Goal: Information Seeking & Learning: Compare options

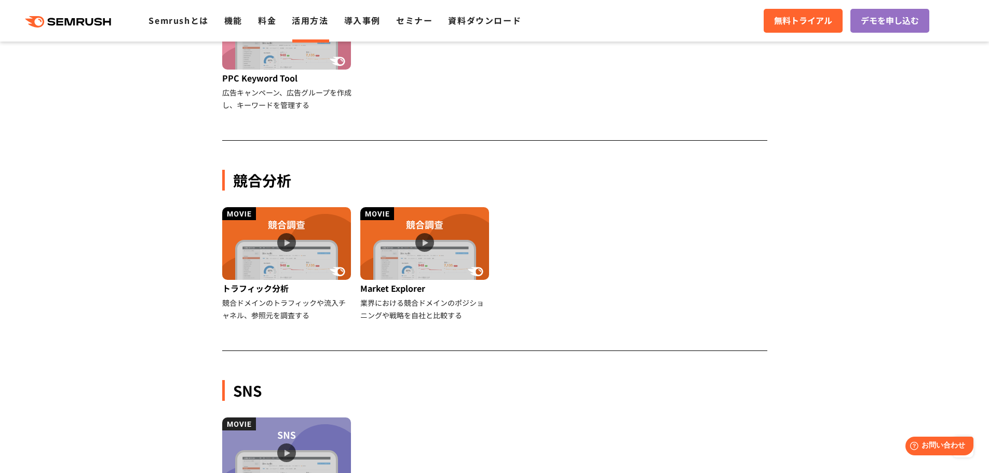
scroll to position [934, 0]
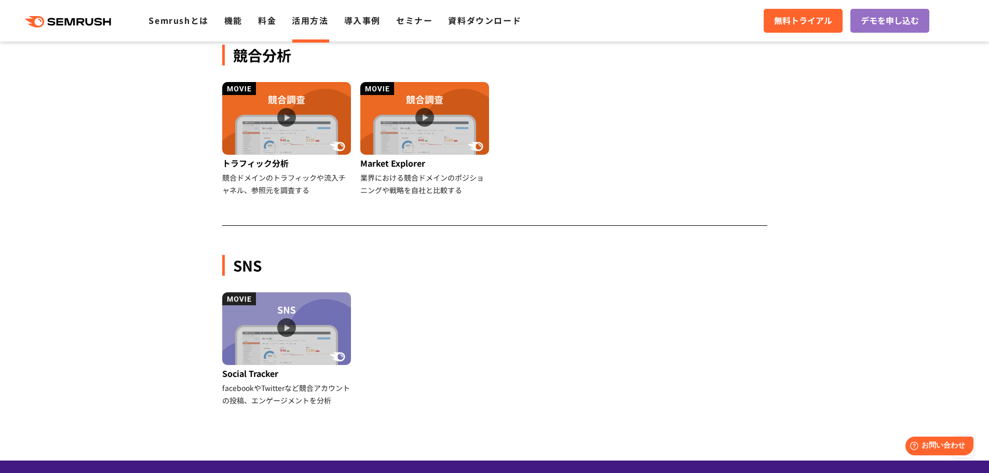
click at [525, 331] on ul "Social Tracker facebookやTwitterなど競合アカウントの投稿、エンゲージメントを分析" at bounding box center [494, 357] width 553 height 131
click at [525, 329] on ul "Social Tracker facebookやTwitterなど競合アカウントの投稿、エンゲージメントを分析" at bounding box center [494, 357] width 553 height 131
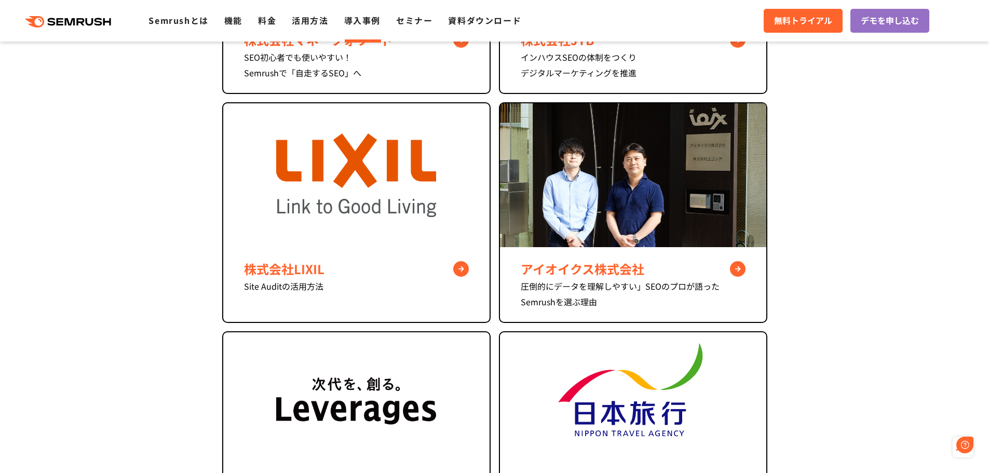
scroll to position [778, 0]
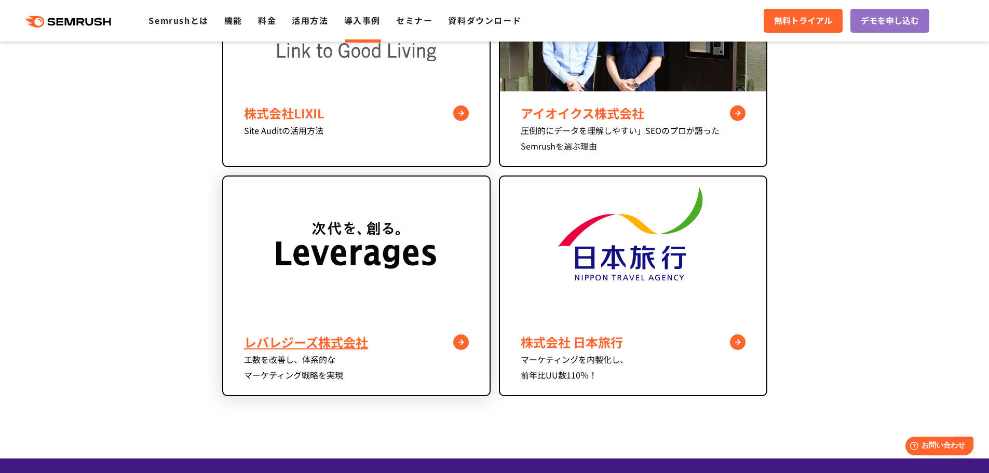
click at [407, 346] on div "レバレジーズ株式会社" at bounding box center [356, 342] width 225 height 19
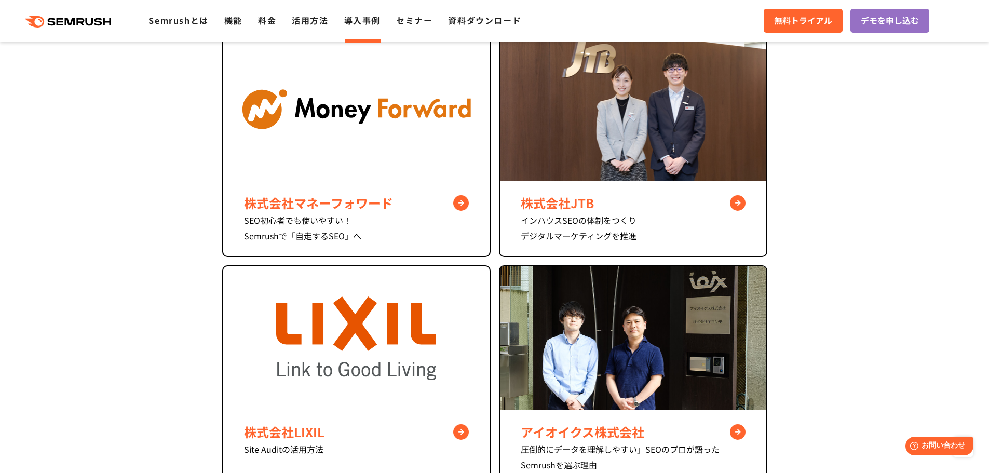
scroll to position [415, 0]
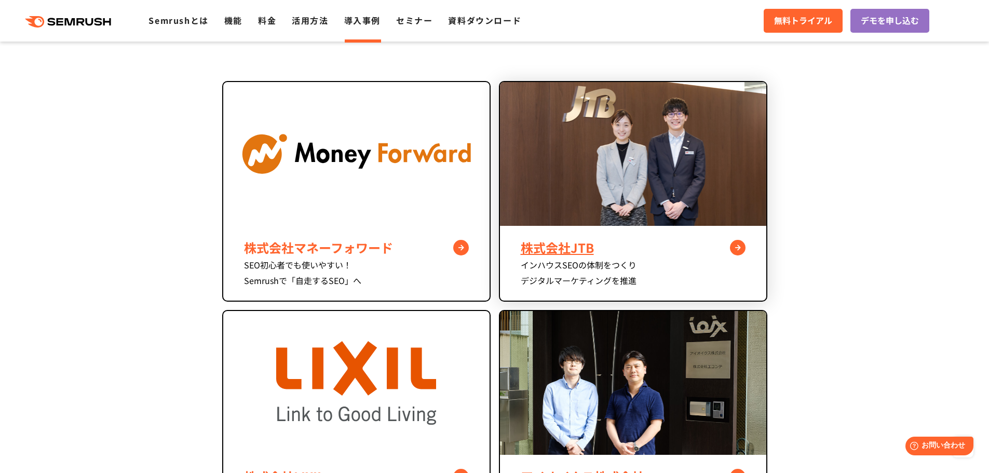
click at [593, 230] on div "株式会社JTB インハウスSEOの体制をつくり デジタルマーケティングを推進" at bounding box center [633, 263] width 266 height 75
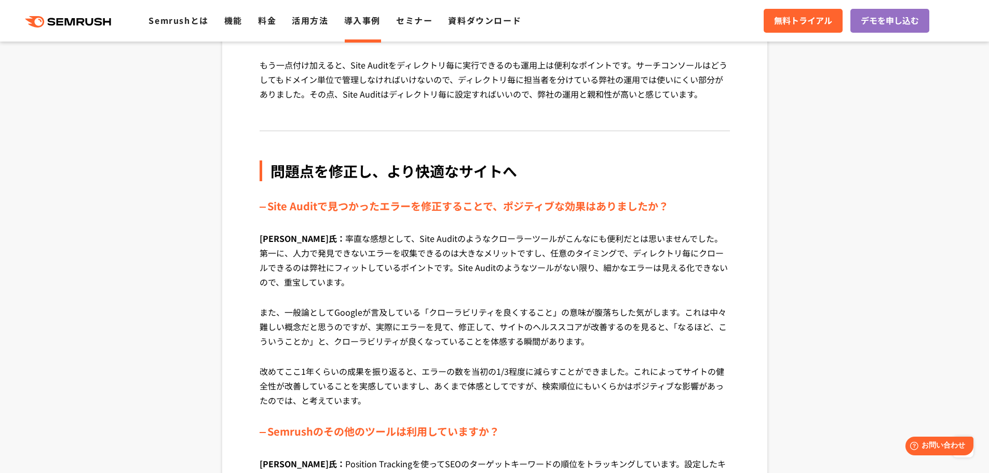
scroll to position [3062, 0]
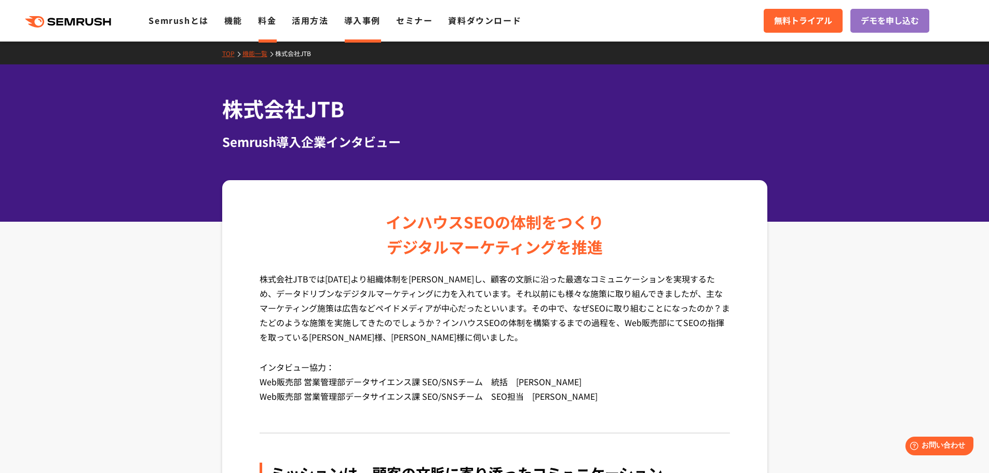
click at [259, 23] on link "料金" at bounding box center [267, 20] width 18 height 12
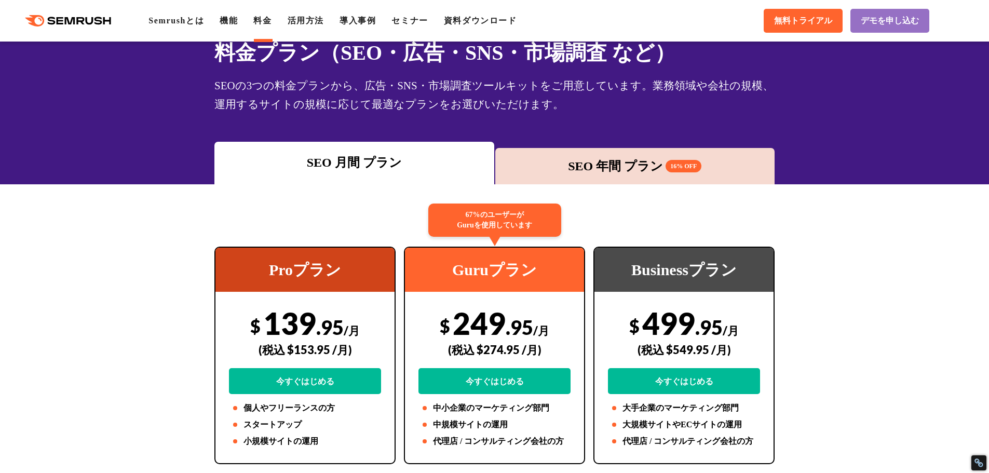
scroll to position [208, 0]
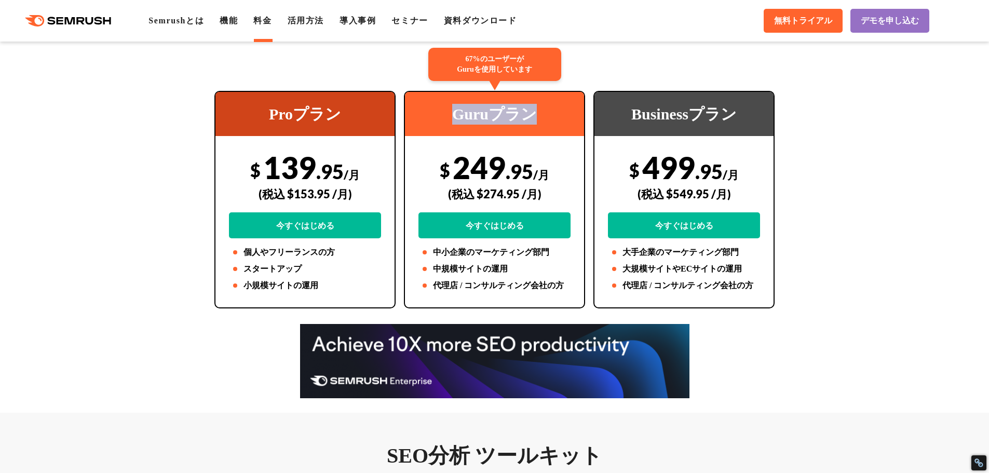
drag, startPoint x: 450, startPoint y: 120, endPoint x: 537, endPoint y: 118, distance: 86.2
click at [537, 118] on div "Guruプラン" at bounding box center [494, 114] width 179 height 44
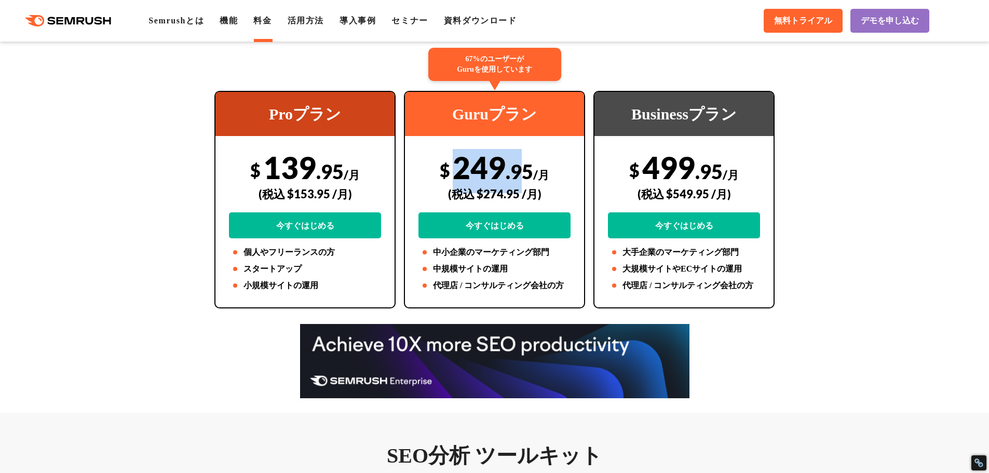
drag, startPoint x: 456, startPoint y: 170, endPoint x: 518, endPoint y: 171, distance: 62.3
click at [518, 171] on div "$ 249 .95 /月 (税込 $274.95 /月) 今すぐはじめる" at bounding box center [494, 193] width 152 height 89
drag, startPoint x: 557, startPoint y: 286, endPoint x: 491, endPoint y: 290, distance: 65.5
click at [491, 290] on li "代理店 / コンサルティング会社の方" at bounding box center [494, 285] width 152 height 12
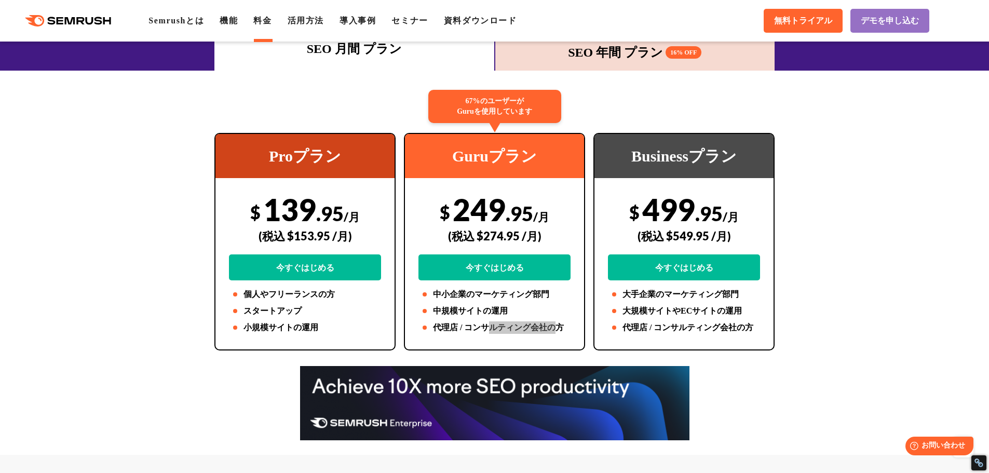
scroll to position [156, 0]
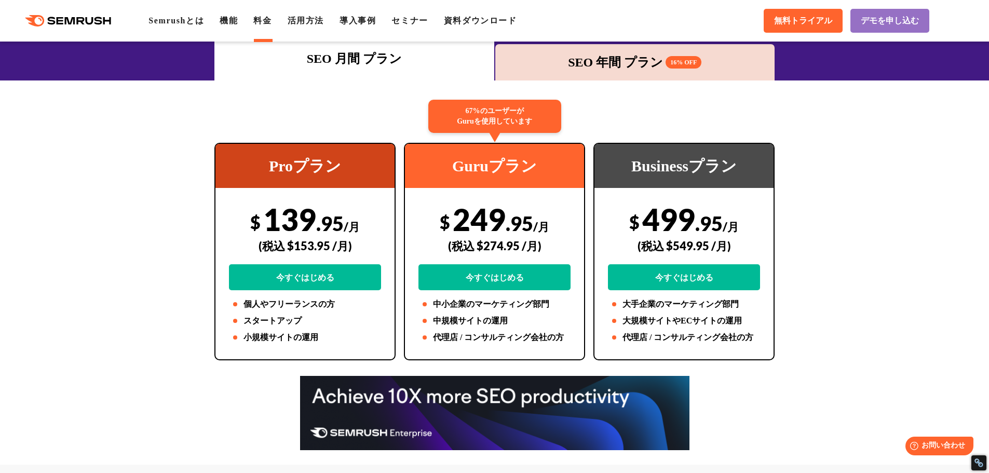
click at [483, 231] on div "(税込 $274.95 /月)" at bounding box center [494, 245] width 152 height 37
drag, startPoint x: 460, startPoint y: 224, endPoint x: 507, endPoint y: 224, distance: 46.7
click at [507, 224] on div "$ 249 .95 /月 (税込 $274.95 /月) 今すぐはじめる" at bounding box center [494, 245] width 152 height 89
click at [507, 224] on span ".95" at bounding box center [519, 223] width 28 height 24
drag, startPoint x: 533, startPoint y: 222, endPoint x: 454, endPoint y: 226, distance: 79.5
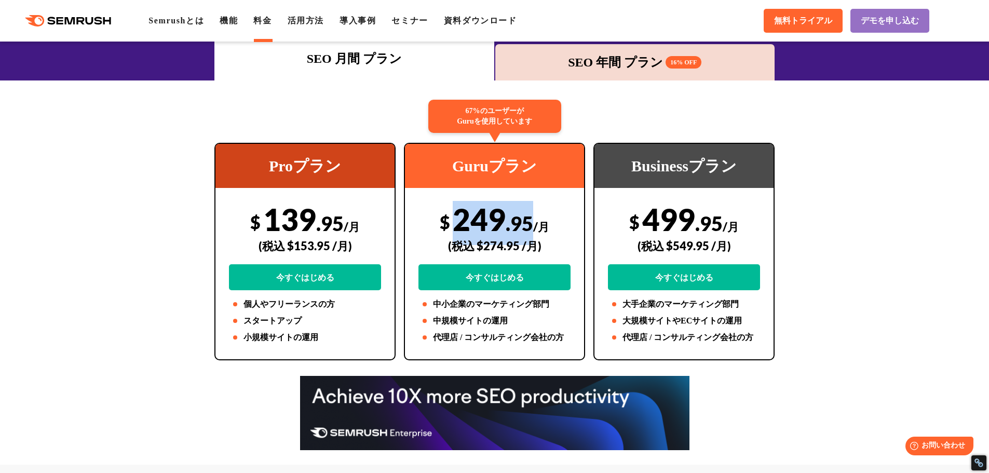
click at [454, 226] on div "$ 249 .95 /月 (税込 $274.95 /月) 今すぐはじめる" at bounding box center [494, 245] width 152 height 89
drag, startPoint x: 457, startPoint y: 224, endPoint x: 528, endPoint y: 223, distance: 71.1
click at [528, 223] on div "$ 249 .95 /月 (税込 $274.95 /月) 今すぐはじめる" at bounding box center [494, 245] width 152 height 89
copy div "249 .95"
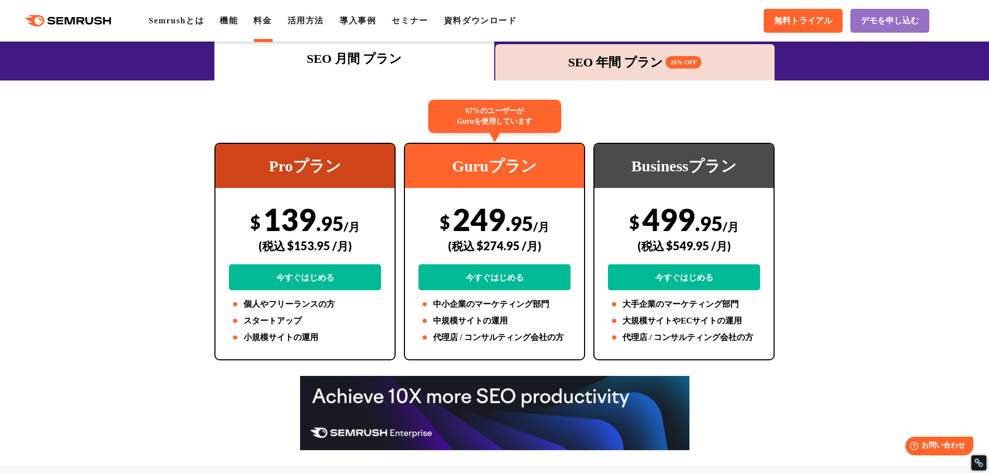
click at [737, 157] on div "Businessプラン" at bounding box center [683, 166] width 179 height 44
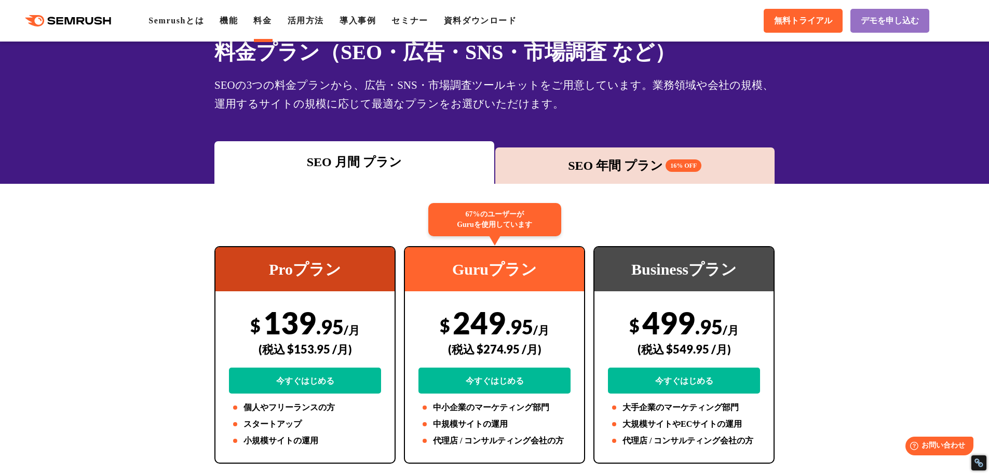
scroll to position [52, 0]
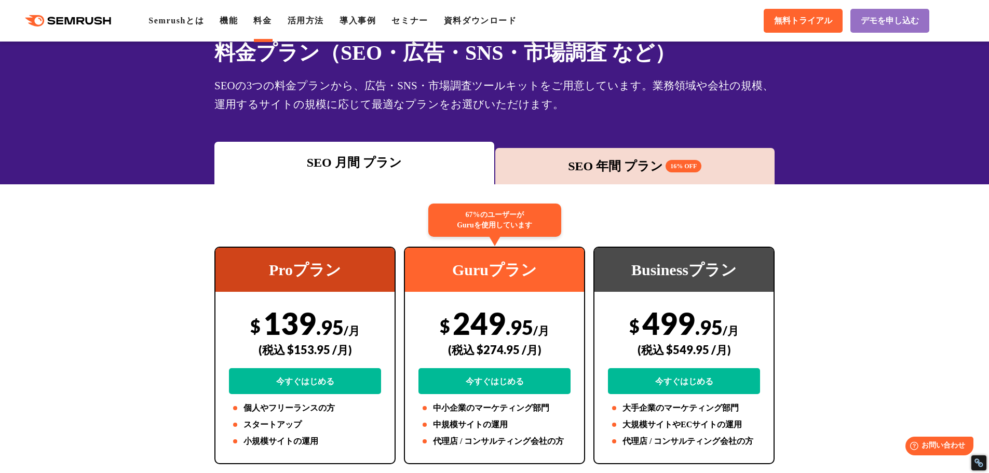
click at [589, 127] on div "料金プラン（SEO・広告・SNS・市場調査 など） SEOの3つの料金プランから、広告・SNS・市場調査ツールキットをご用意しています。業務領域や会社の規模、…" at bounding box center [494, 96] width 989 height 176
click at [597, 175] on div "SEO 年間 プラン 16% OFF" at bounding box center [634, 166] width 269 height 19
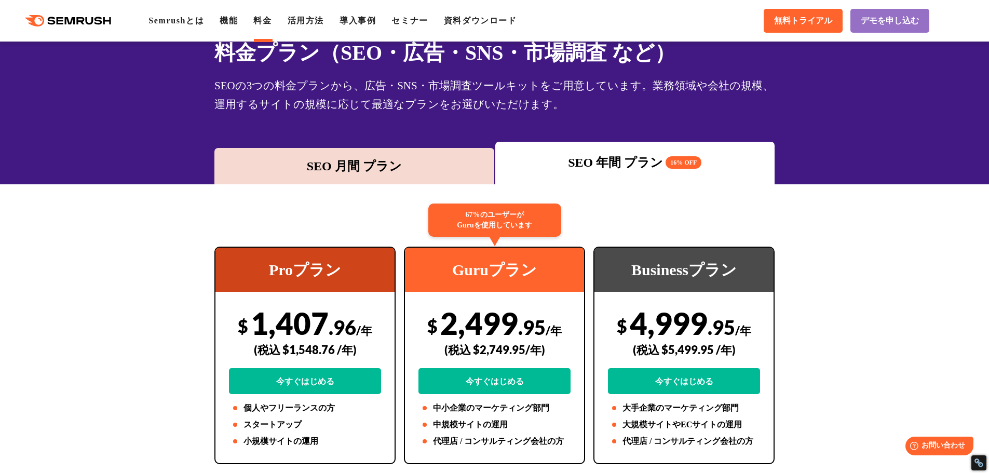
click at [335, 167] on div "SEO 月間 プラン" at bounding box center [354, 166] width 269 height 19
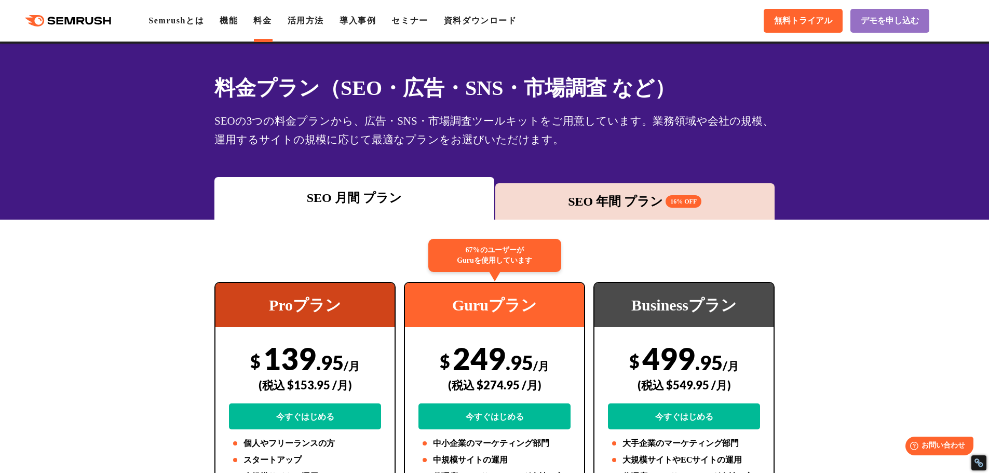
scroll to position [0, 0]
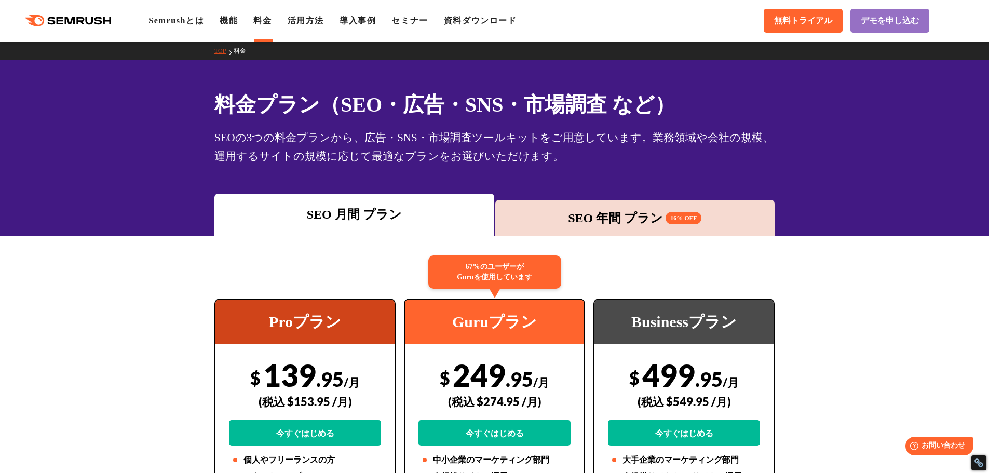
click at [614, 221] on div "SEO 年間 プラン 16% OFF" at bounding box center [634, 218] width 269 height 19
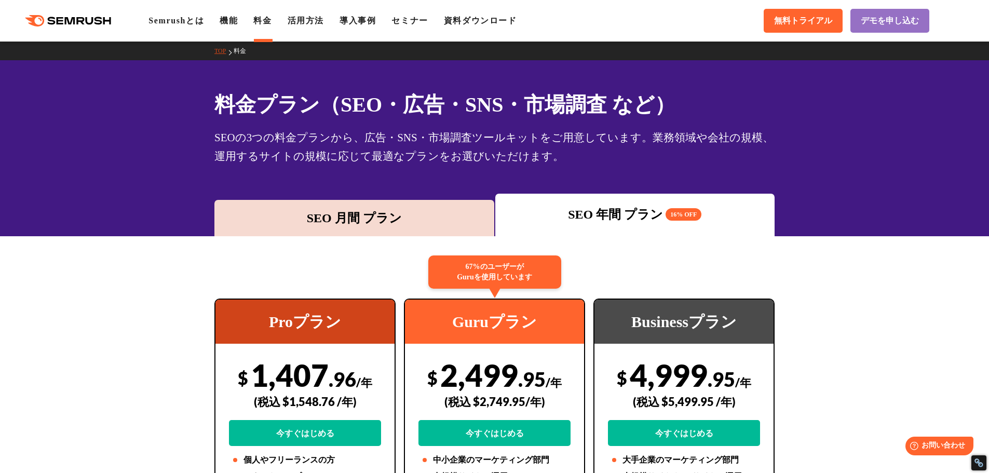
click at [397, 206] on div "SEO 月間 プラン" at bounding box center [354, 218] width 280 height 36
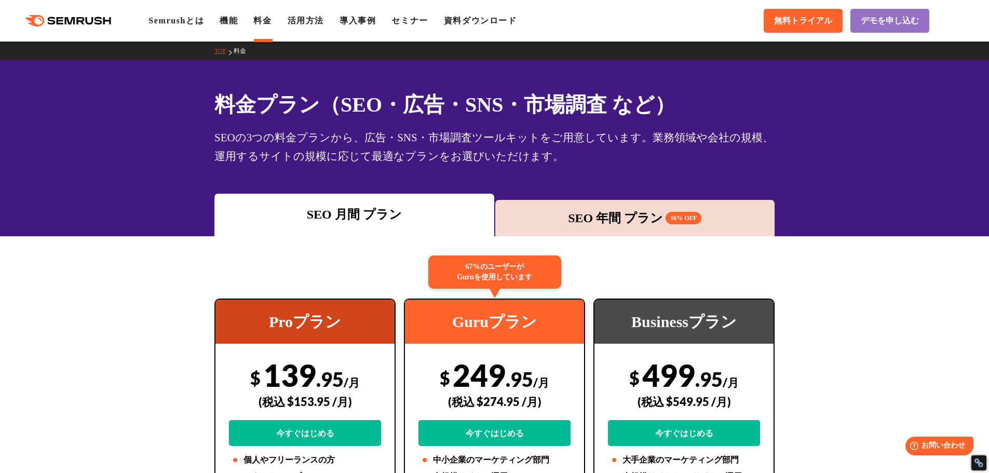
scroll to position [259, 0]
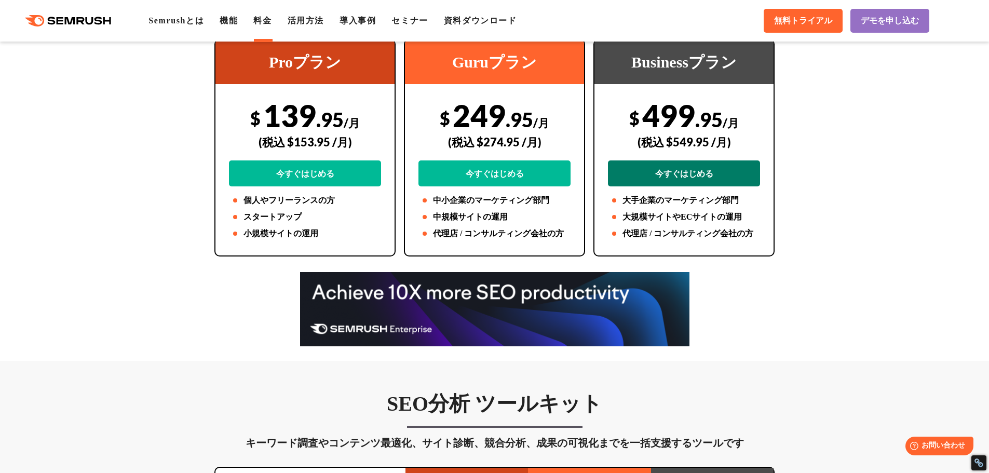
click at [701, 168] on link "今すぐはじめる" at bounding box center [684, 173] width 152 height 26
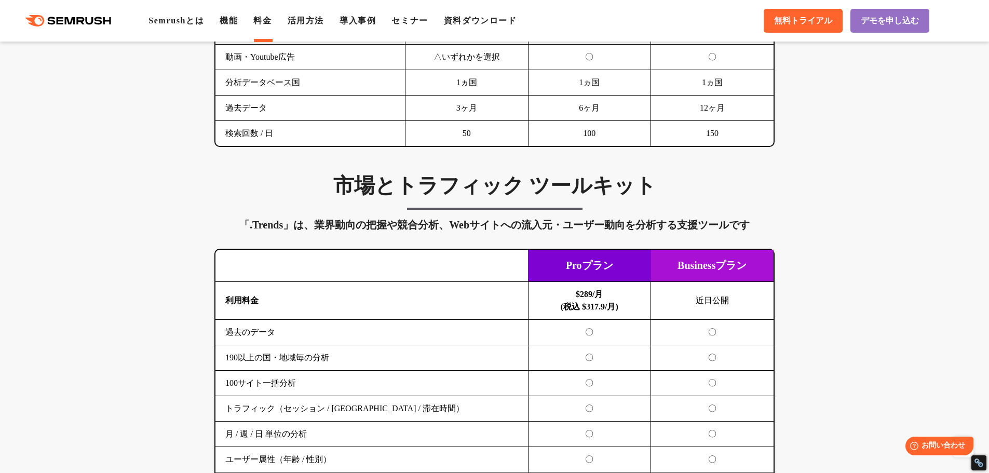
scroll to position [1713, 0]
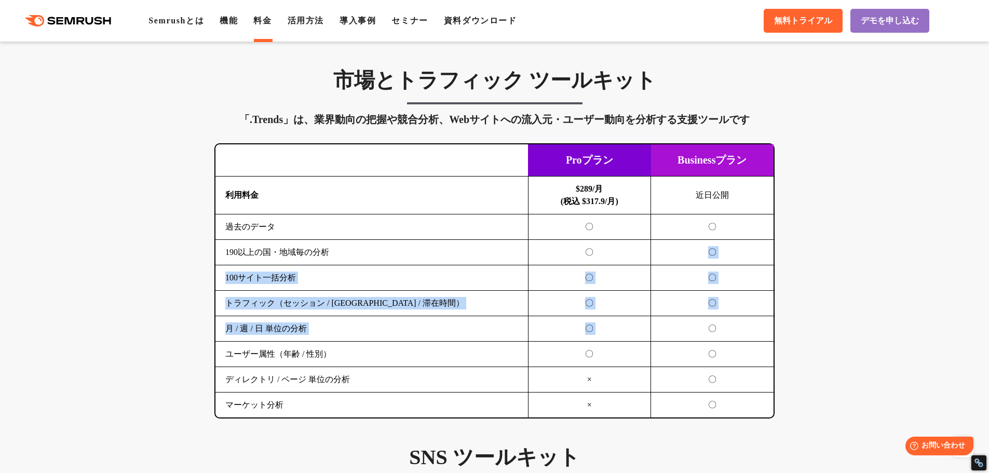
drag, startPoint x: 684, startPoint y: 244, endPoint x: 698, endPoint y: 337, distance: 93.9
click at [698, 337] on tbody "利用料金 $289/月 (税込 $317.9/月) 近日公開 過去のデータ 〇 〇 190以上の国・地域毎の分析 〇 〇 100サイト一括分析 〇 〇 〇 〇…" at bounding box center [494, 296] width 558 height 241
click at [698, 337] on td "〇" at bounding box center [712, 328] width 123 height 25
drag, startPoint x: 592, startPoint y: 256, endPoint x: 614, endPoint y: 331, distance: 78.6
click at [613, 330] on tbody "利用料金 $289/月 (税込 $317.9/月) 近日公開 過去のデータ 〇 〇 190以上の国・地域毎の分析 〇 〇 100サイト一括分析 〇 〇 〇 〇…" at bounding box center [494, 296] width 558 height 241
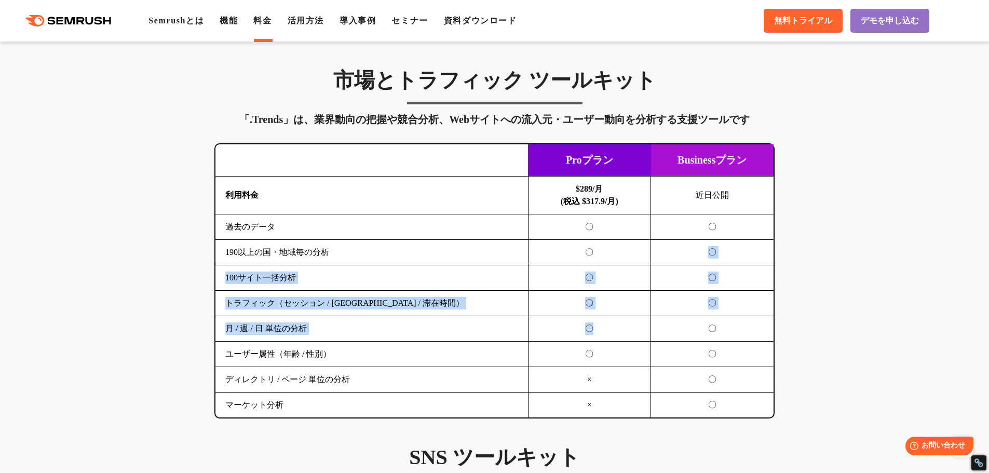
click at [614, 331] on td "〇" at bounding box center [589, 328] width 123 height 25
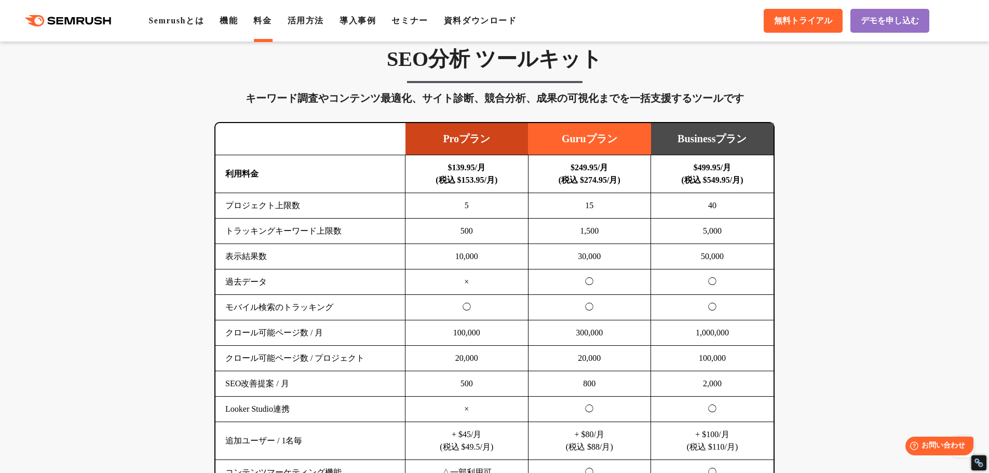
scroll to position [623, 0]
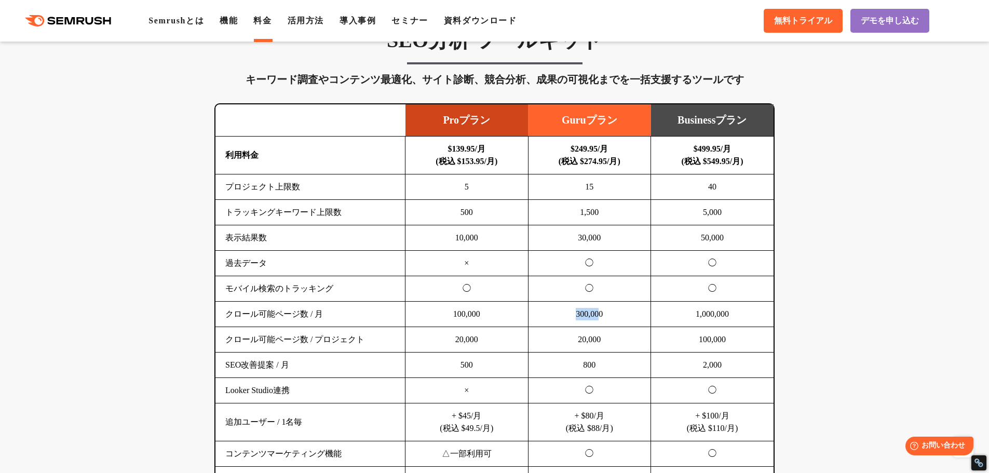
drag, startPoint x: 571, startPoint y: 319, endPoint x: 601, endPoint y: 319, distance: 30.1
click at [601, 319] on td "300,000" at bounding box center [589, 314] width 123 height 25
click at [601, 338] on td "20,000" at bounding box center [589, 339] width 123 height 25
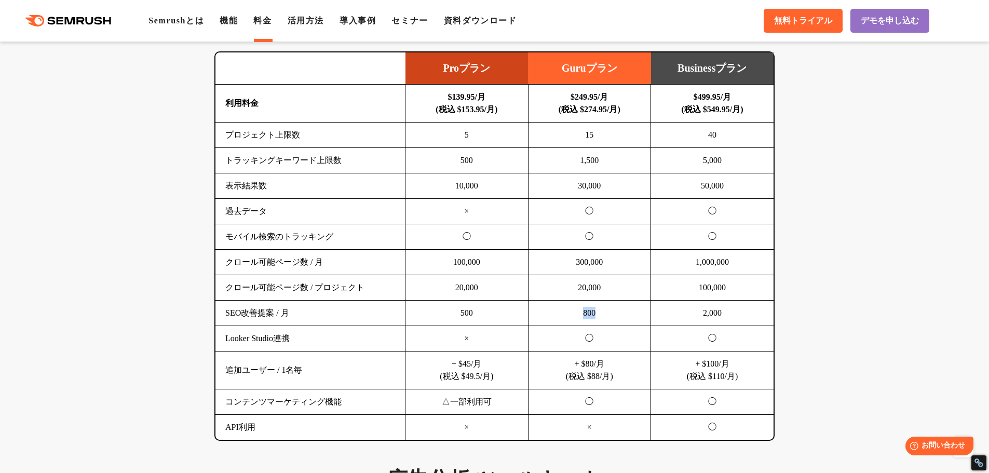
drag, startPoint x: 606, startPoint y: 313, endPoint x: 577, endPoint y: 317, distance: 29.3
click at [577, 317] on td "800" at bounding box center [589, 312] width 123 height 25
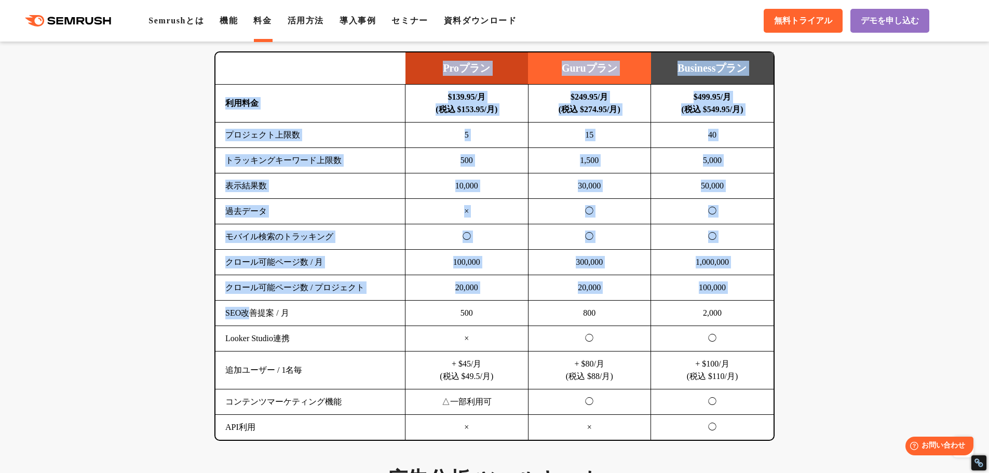
drag, startPoint x: 206, startPoint y: 318, endPoint x: 293, endPoint y: 314, distance: 87.8
click at [283, 314] on div "SEO分析 ツールキット キーワード調査やコンテンツ最適化、サイト診断、競合分析、成果の可視化までを一括支援するツールです 横にスワイプしてください Proプ…" at bounding box center [494, 208] width 581 height 465
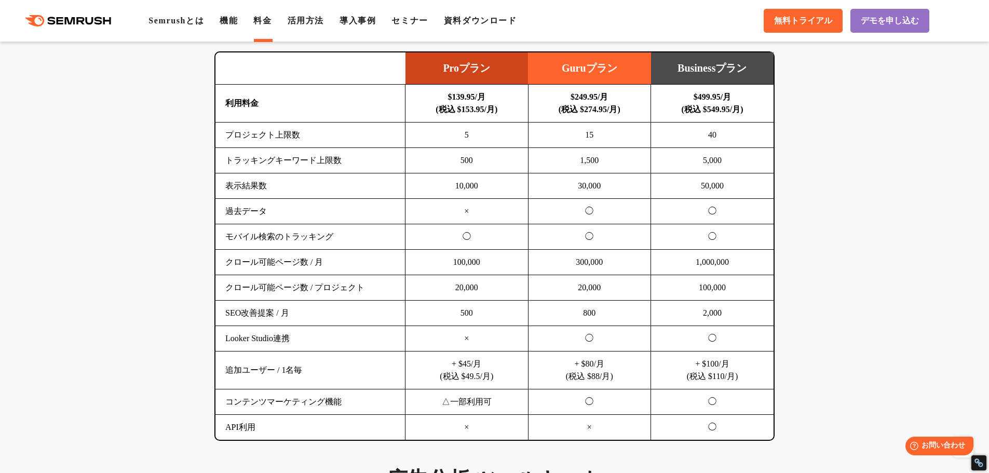
click at [293, 314] on td "SEO改善提案 / 月" at bounding box center [310, 312] width 190 height 25
drag, startPoint x: 301, startPoint y: 312, endPoint x: 227, endPoint y: 315, distance: 73.7
click at [227, 315] on td "SEO改善提案 / 月" at bounding box center [310, 312] width 190 height 25
drag, startPoint x: 218, startPoint y: 315, endPoint x: 312, endPoint y: 316, distance: 93.9
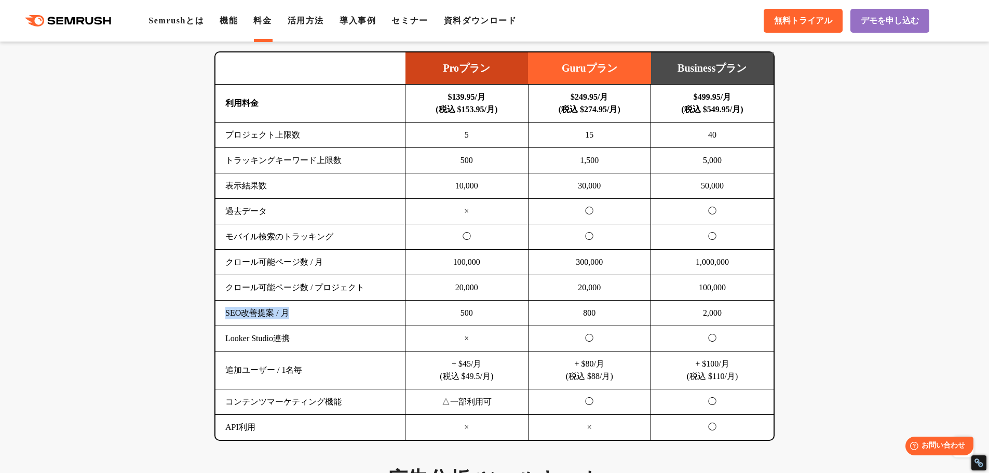
click at [311, 316] on td "SEO改善提案 / 月" at bounding box center [310, 312] width 190 height 25
click at [312, 316] on td "SEO改善提案 / 月" at bounding box center [310, 312] width 190 height 25
drag, startPoint x: 235, startPoint y: 343, endPoint x: 306, endPoint y: 342, distance: 71.1
click at [284, 342] on td "Looker Studio連携" at bounding box center [310, 338] width 190 height 25
click at [309, 342] on td "Looker Studio連携" at bounding box center [310, 338] width 190 height 25
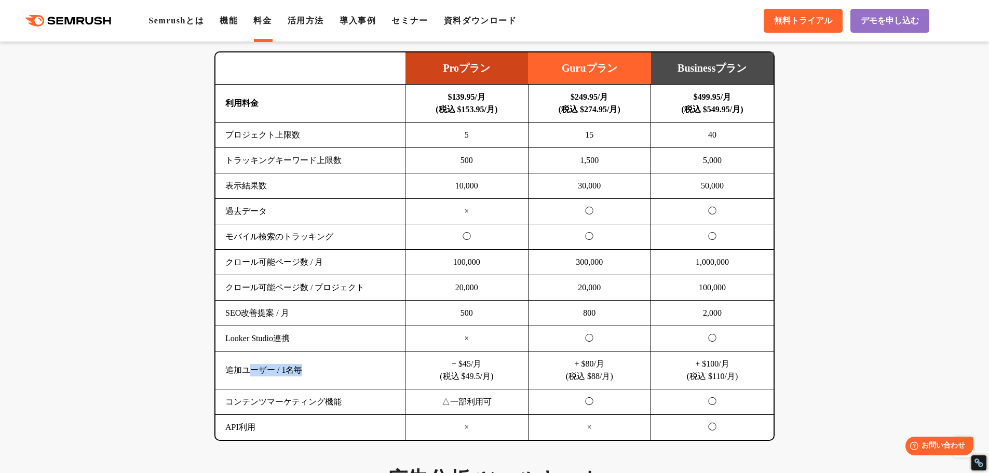
drag, startPoint x: 270, startPoint y: 371, endPoint x: 346, endPoint y: 373, distance: 76.3
click at [316, 372] on td "追加ユーザー / 1名毎" at bounding box center [310, 370] width 190 height 38
click at [346, 373] on td "追加ユーザー / 1名毎" at bounding box center [310, 370] width 190 height 38
drag, startPoint x: 481, startPoint y: 162, endPoint x: 453, endPoint y: 163, distance: 28.1
click at [453, 163] on td "500" at bounding box center [466, 160] width 123 height 25
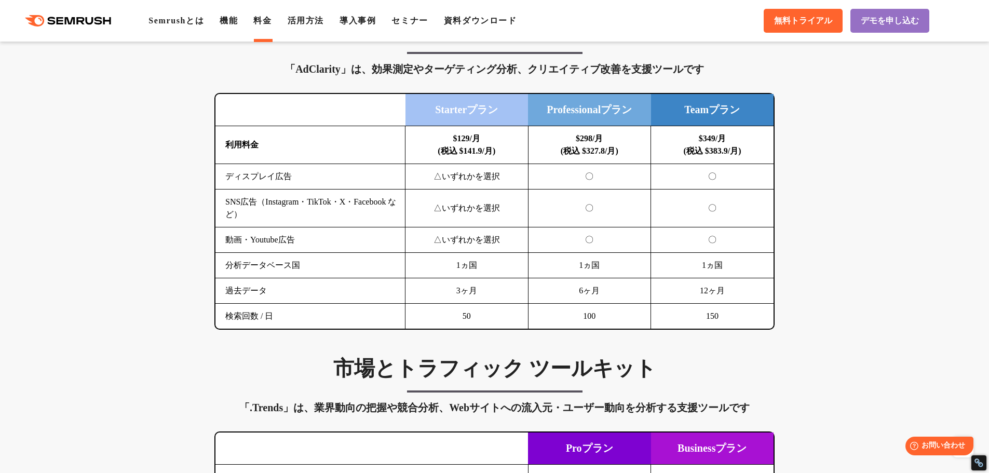
scroll to position [1453, 0]
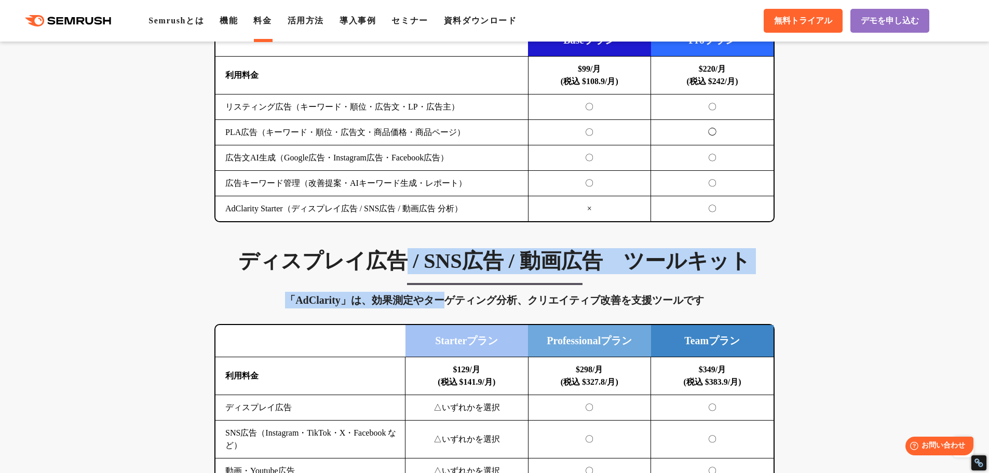
drag, startPoint x: 397, startPoint y: 272, endPoint x: 587, endPoint y: 305, distance: 192.7
click at [469, 303] on div "ディスプレイ広告 / SNS広告 / 動画広告　ツールキット 「AdClarity」は、効果測定やターゲティング分析、クリエイティブ改善を支援ツールです 横に…" at bounding box center [494, 404] width 581 height 312
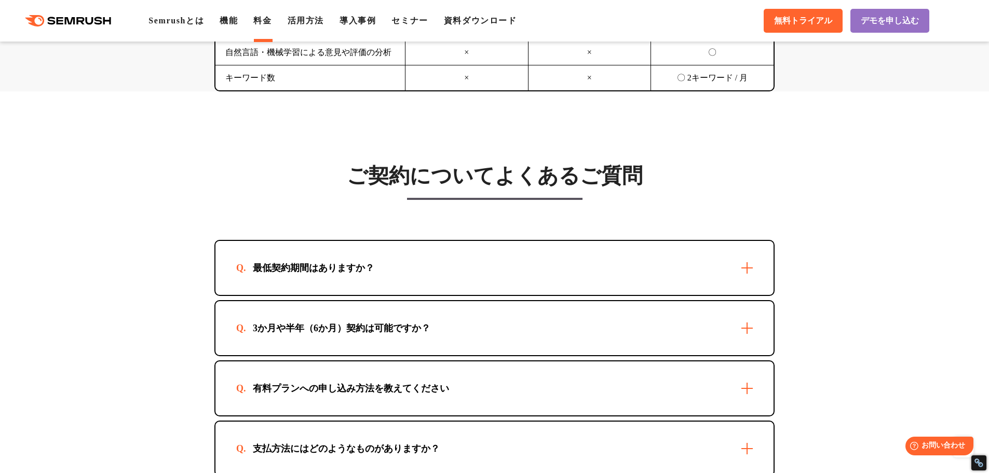
scroll to position [2958, 0]
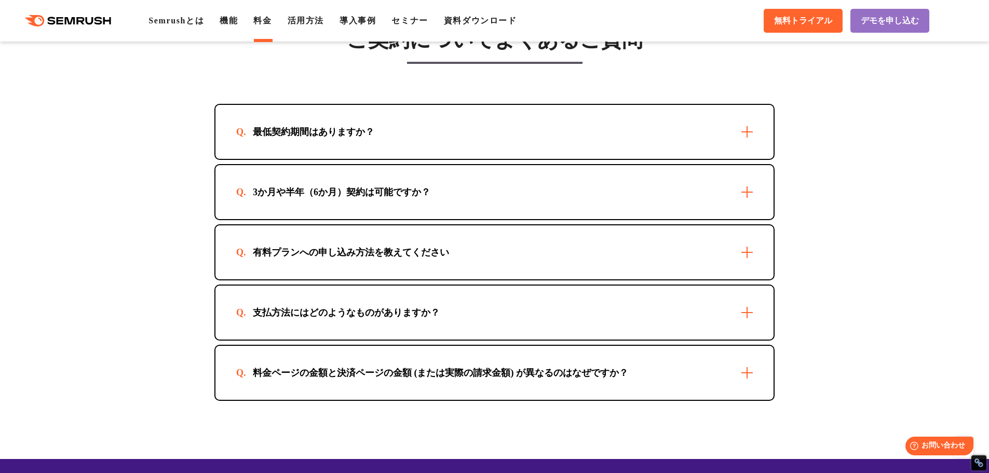
click at [693, 140] on div "最低契約期間はありますか？" at bounding box center [494, 132] width 558 height 54
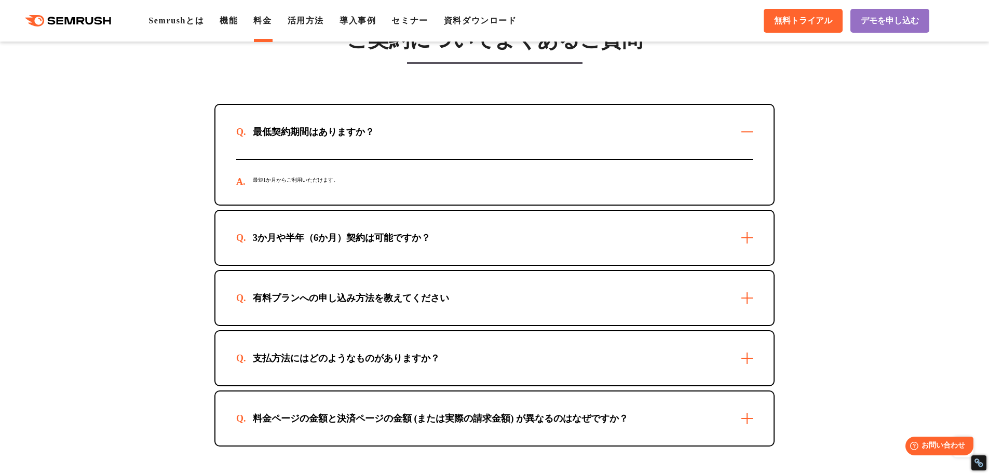
click at [693, 140] on div "最低契約期間はありますか？" at bounding box center [494, 132] width 558 height 54
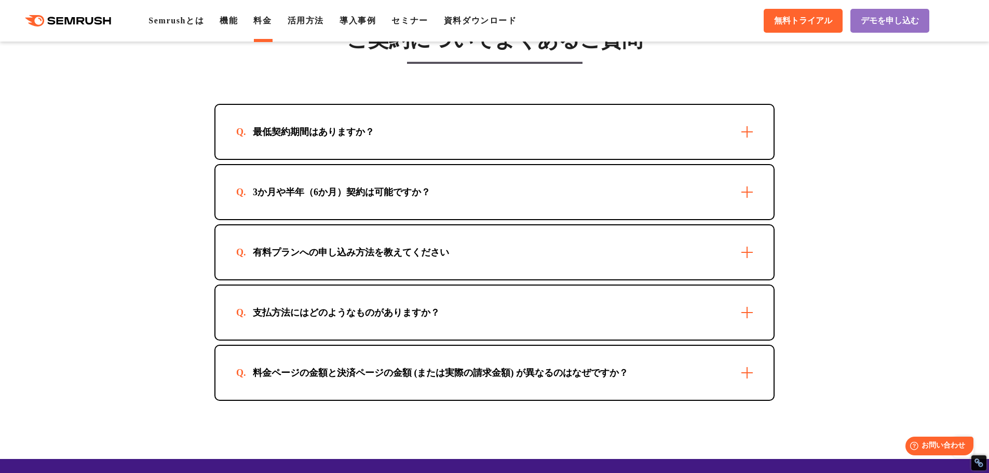
click at [687, 208] on div "3か月や半年（6か月）契約は可能ですか？" at bounding box center [494, 192] width 558 height 54
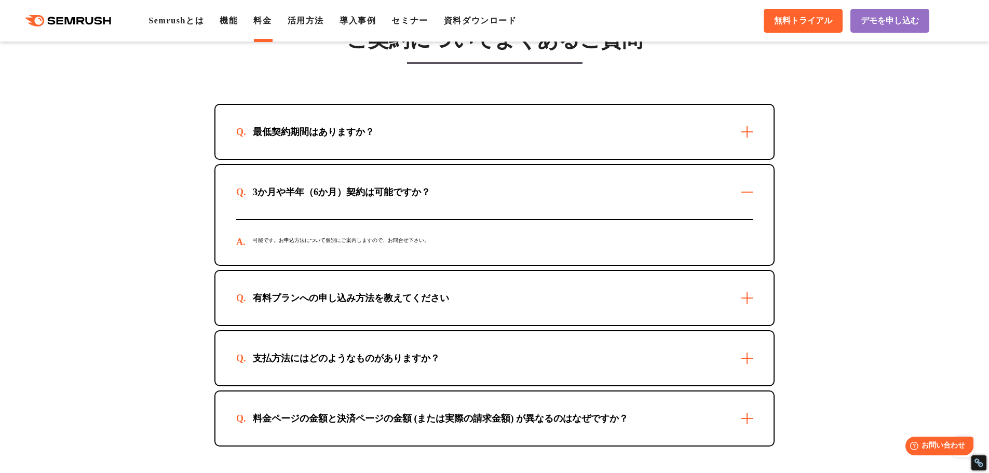
click at [687, 208] on div "3か月や半年（6か月）契約は可能ですか？" at bounding box center [494, 192] width 558 height 54
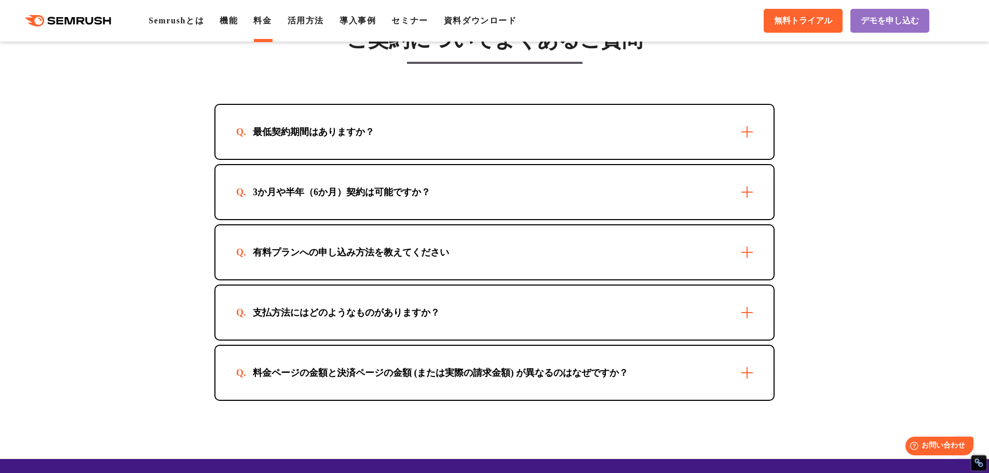
click at [668, 288] on div "支払方法にはどのようなものがありますか？" at bounding box center [494, 312] width 558 height 54
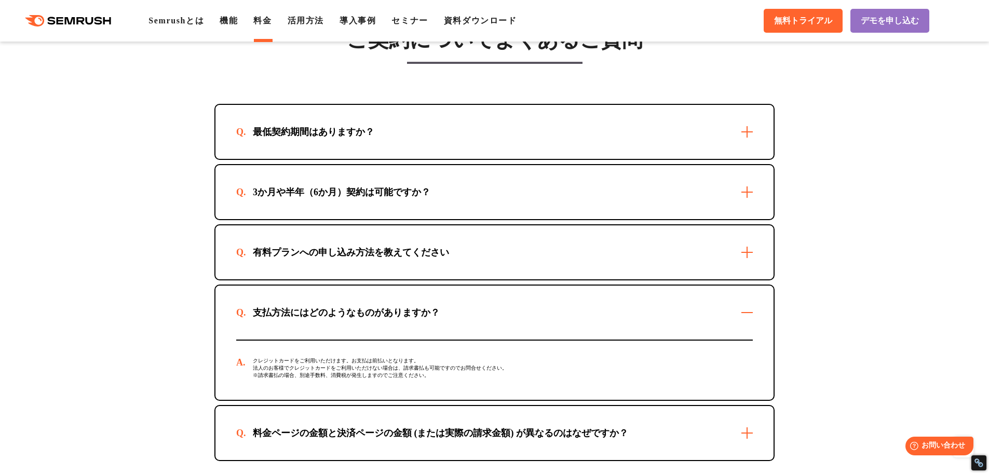
click at [681, 257] on div "有料プランへの申し込み方法を教えてください" at bounding box center [494, 252] width 558 height 54
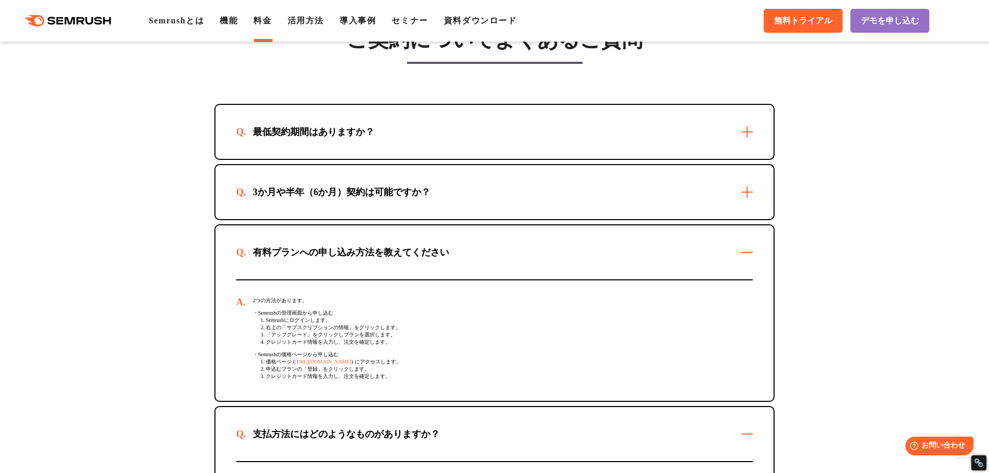
click at [681, 257] on div "有料プランへの申し込み方法を教えてください" at bounding box center [494, 252] width 558 height 54
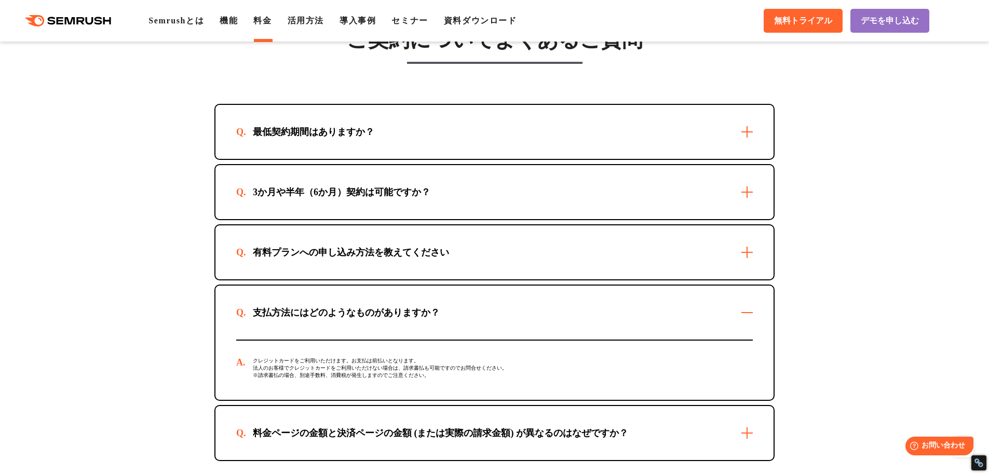
click at [698, 327] on div "支払方法にはどのようなものがありますか？" at bounding box center [494, 312] width 558 height 54
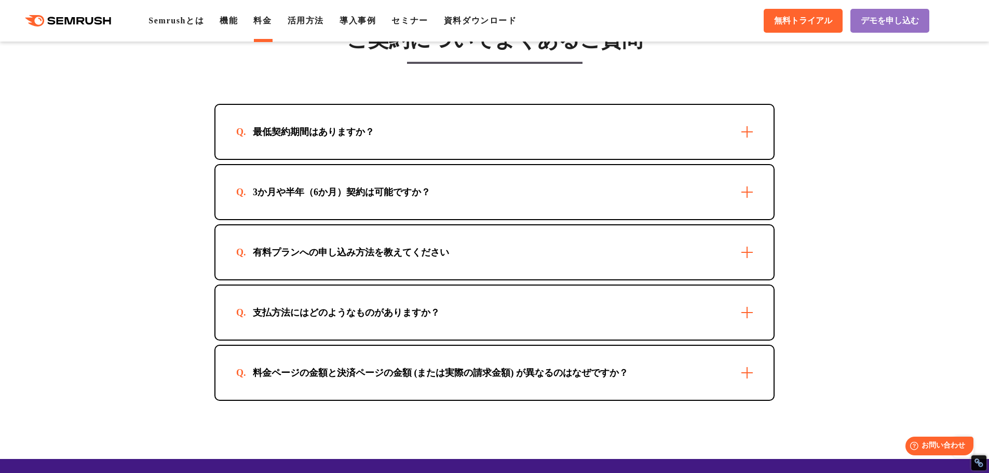
click at [715, 362] on div "料金ページの金額と決済ページの金額 (または実際の請求金額) が異なるのはなぜですか？" at bounding box center [494, 373] width 558 height 54
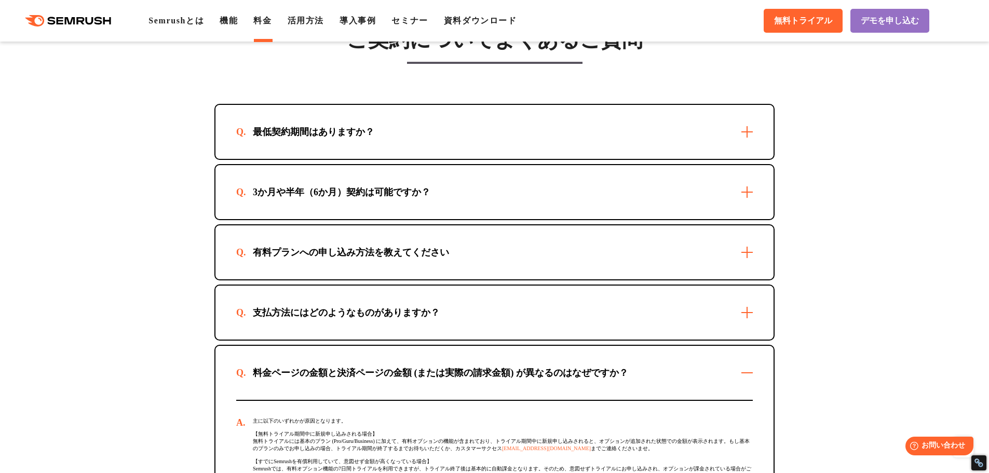
click at [715, 362] on div "料金ページの金額と決済ページの金額 (または実際の請求金額) が異なるのはなぜですか？" at bounding box center [494, 373] width 558 height 54
